Goal: Use online tool/utility: Utilize a website feature to perform a specific function

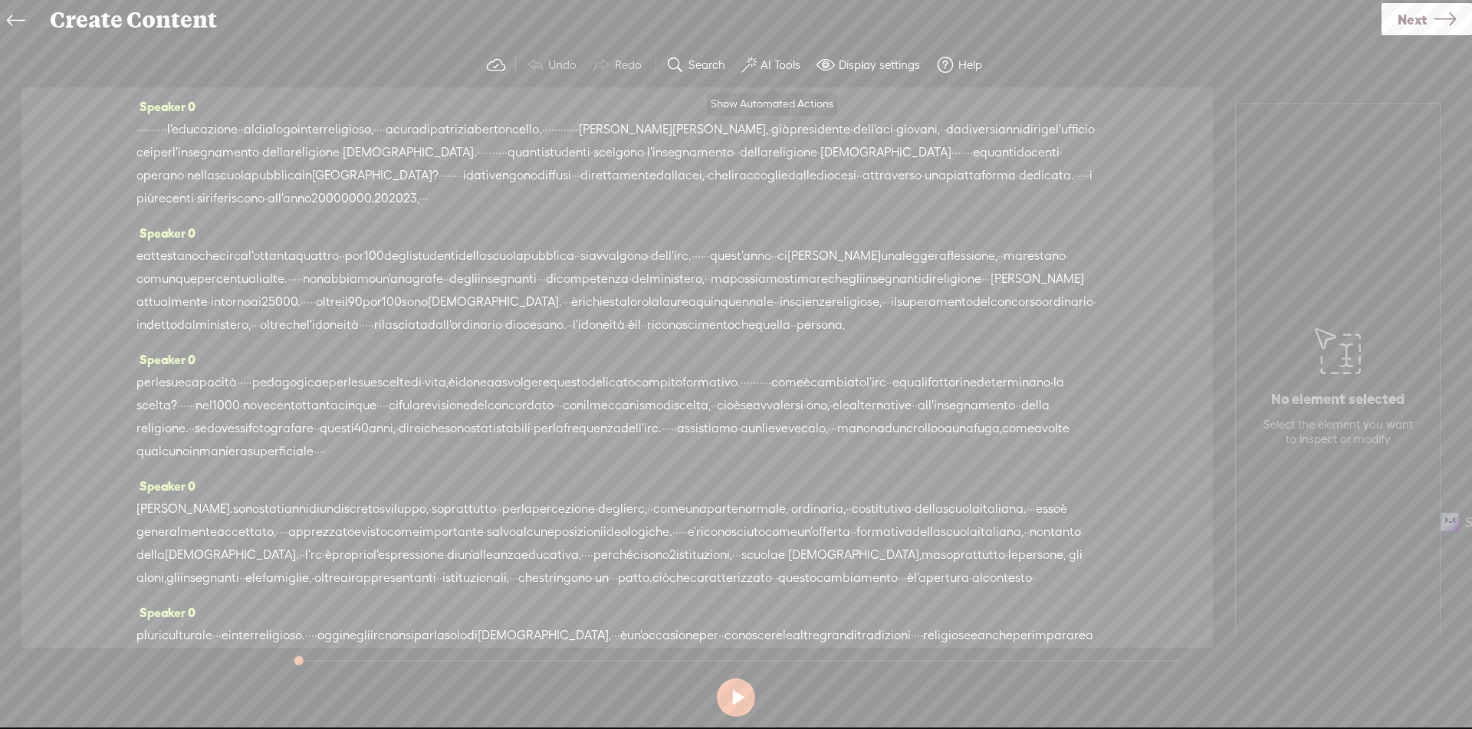
click at [781, 54] on button "AI Tools" at bounding box center [772, 65] width 75 height 31
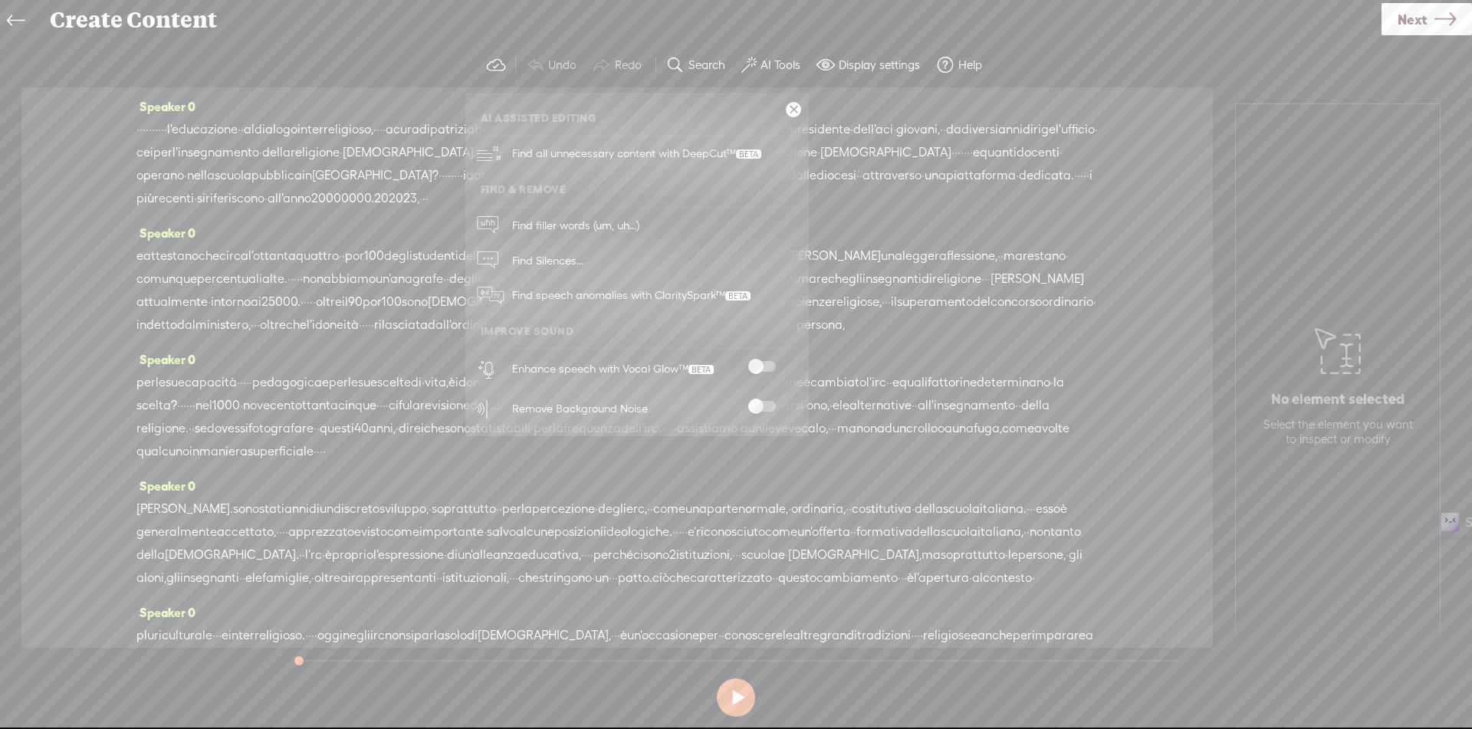
click at [766, 368] on span at bounding box center [763, 366] width 28 height 11
click at [766, 406] on span at bounding box center [763, 406] width 28 height 11
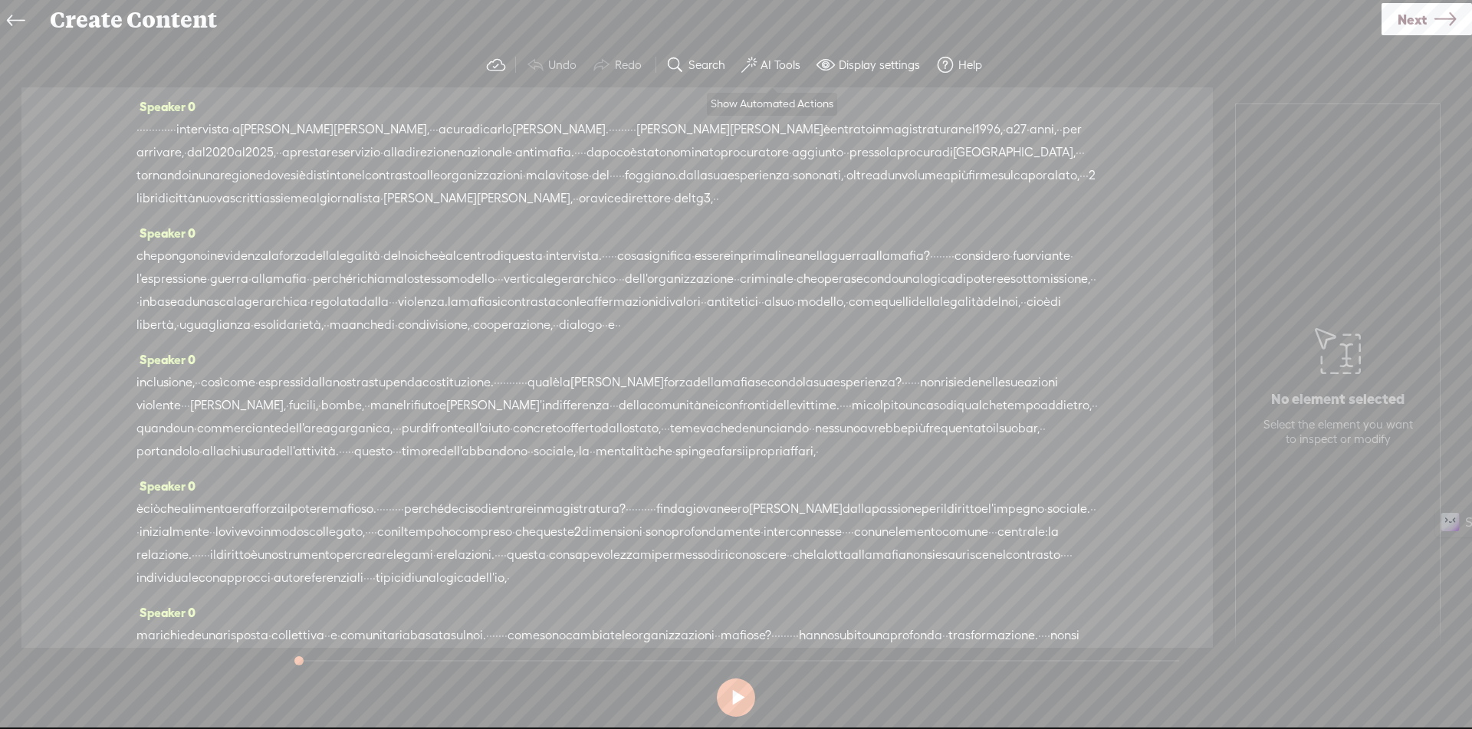
click at [804, 64] on button "AI Tools" at bounding box center [772, 65] width 75 height 31
click at [781, 63] on label "AI Tools" at bounding box center [781, 65] width 40 height 15
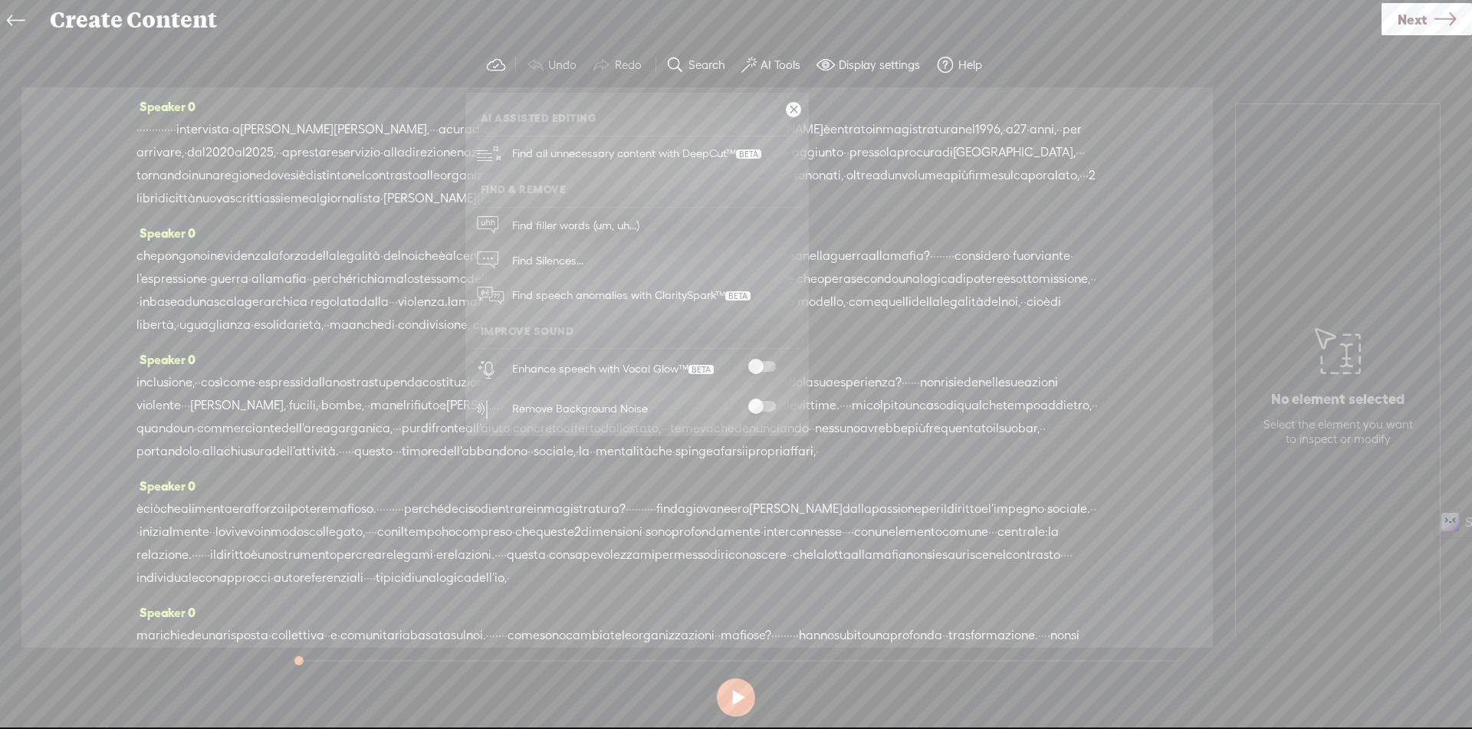
click at [770, 368] on span at bounding box center [763, 366] width 28 height 11
click at [768, 403] on span at bounding box center [763, 406] width 28 height 11
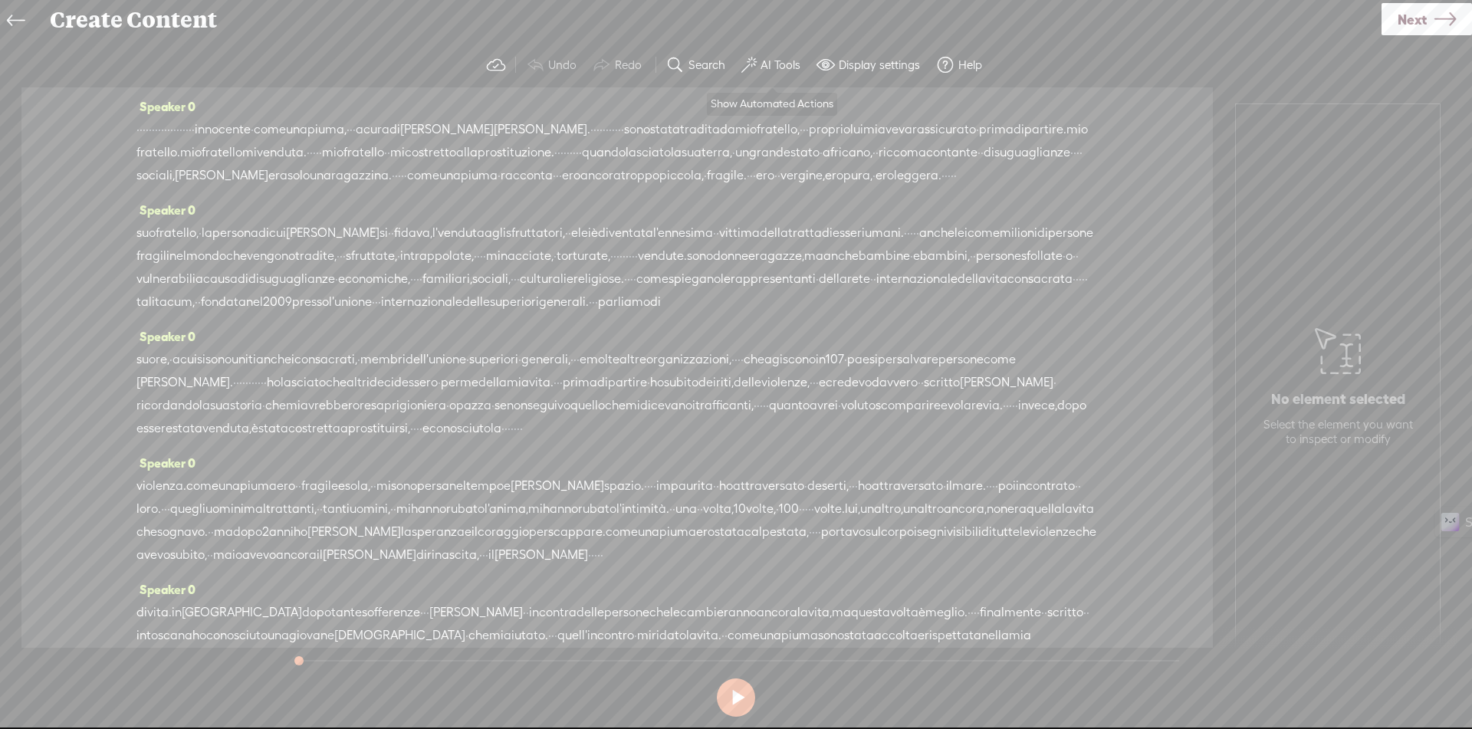
click at [792, 64] on label "AI Tools" at bounding box center [781, 65] width 40 height 15
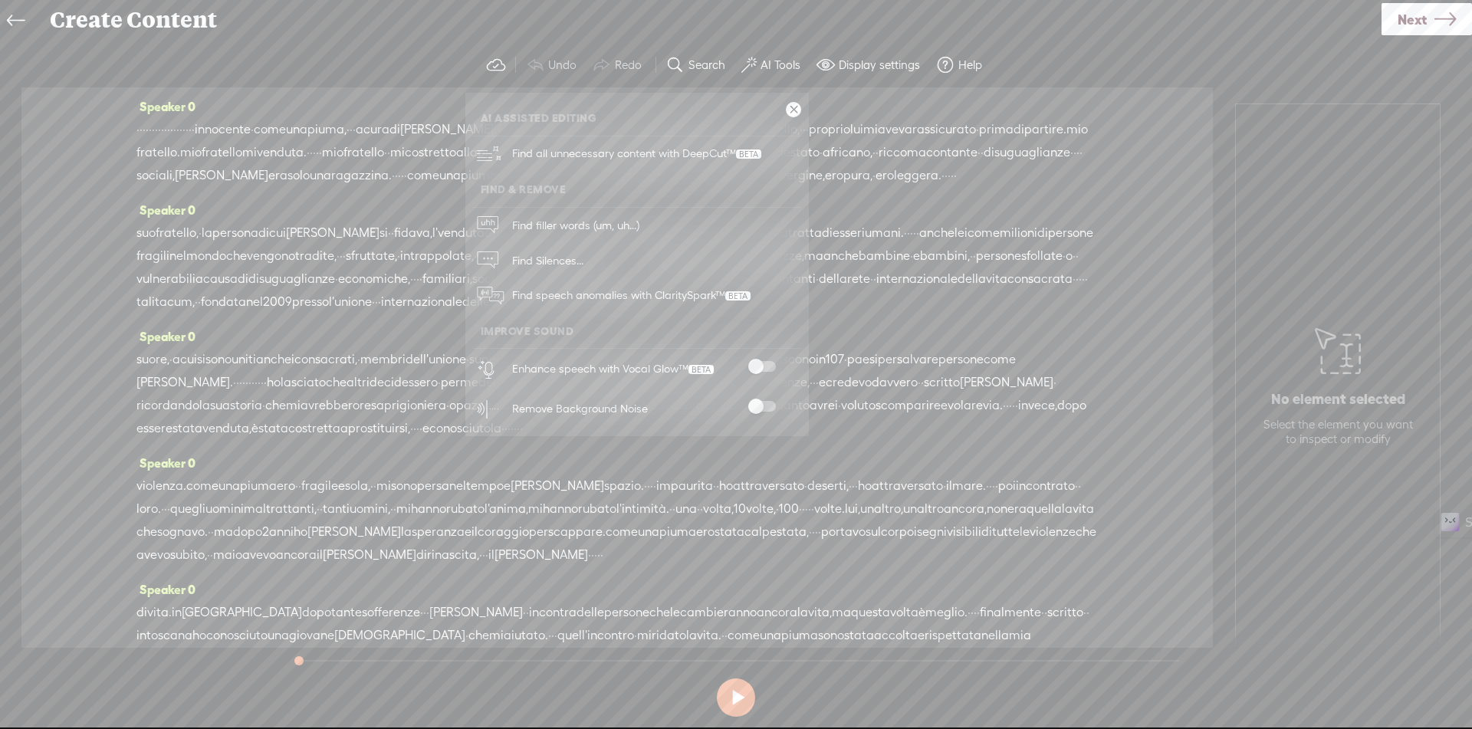
click at [765, 370] on span at bounding box center [763, 366] width 28 height 11
click at [765, 405] on span at bounding box center [763, 406] width 28 height 11
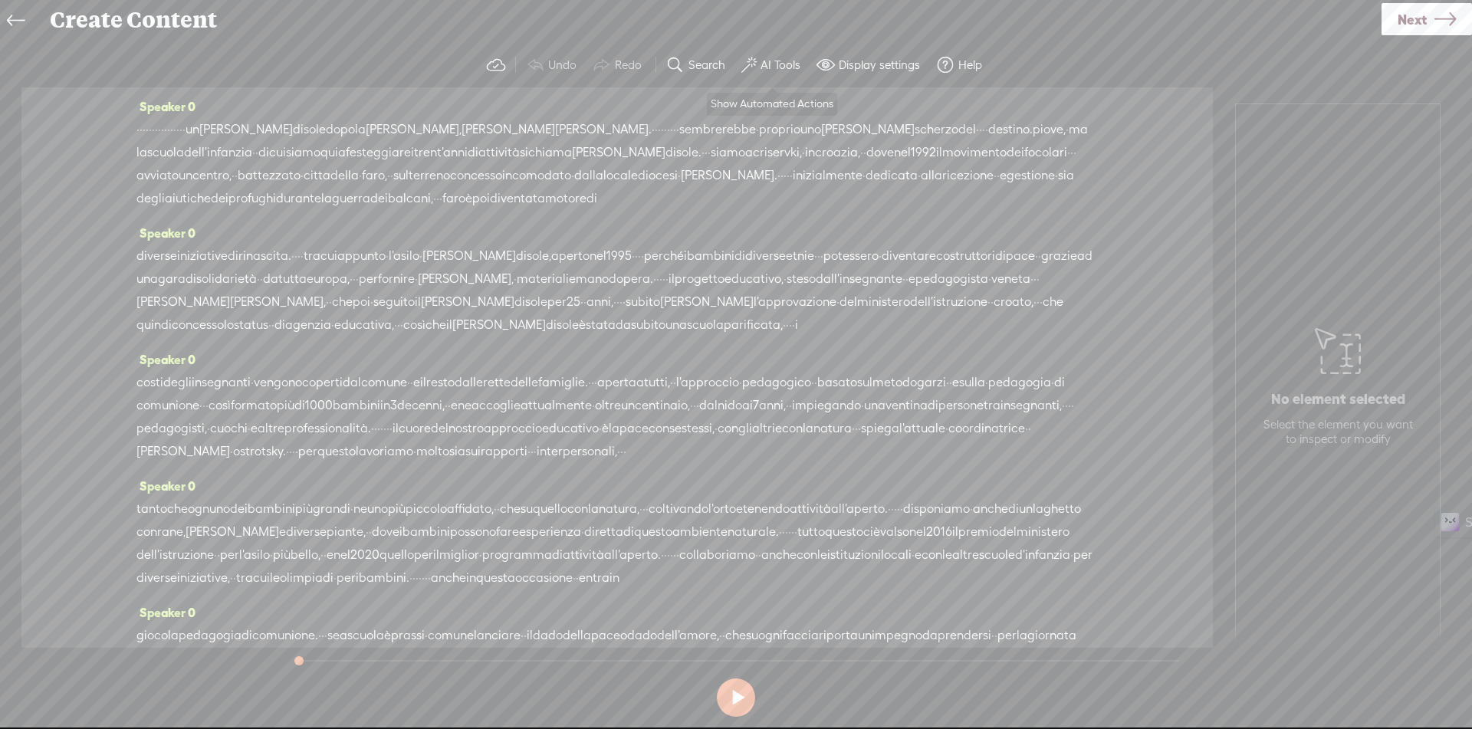
click at [787, 64] on label "AI Tools" at bounding box center [781, 65] width 40 height 15
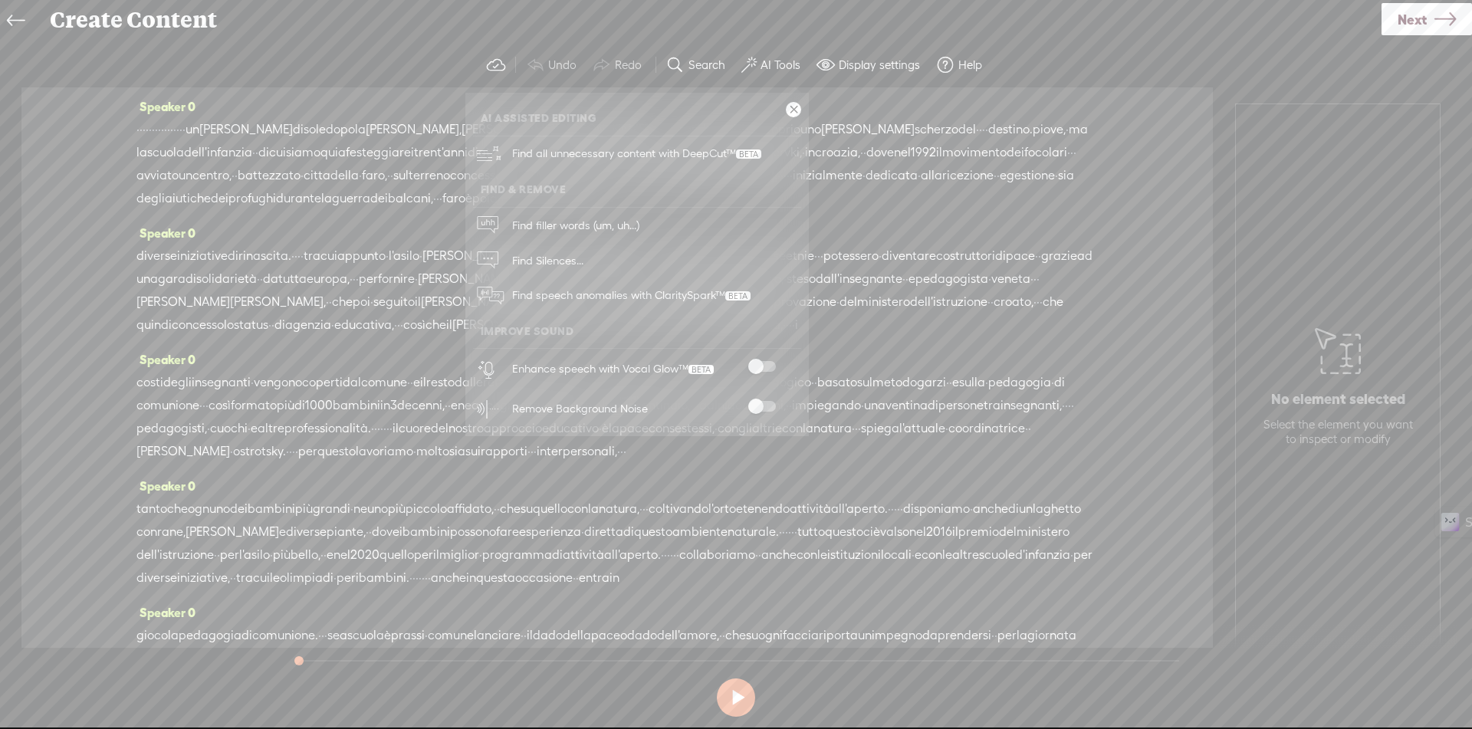
click at [768, 362] on span at bounding box center [763, 366] width 28 height 11
click at [762, 420] on div "Remove Background Noise" at bounding box center [654, 409] width 294 height 40
click at [768, 410] on span at bounding box center [763, 406] width 28 height 11
click at [763, 370] on span at bounding box center [763, 366] width 28 height 11
click at [771, 408] on span at bounding box center [763, 406] width 28 height 11
